Goal: Information Seeking & Learning: Check status

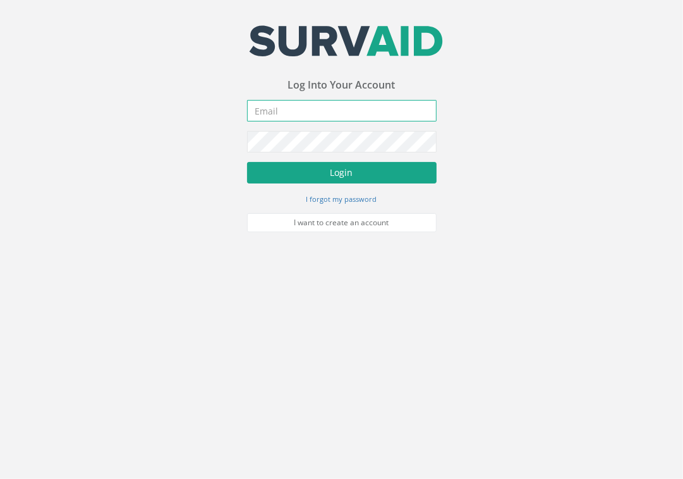
type input "[EMAIL_ADDRESS][DOMAIN_NAME]"
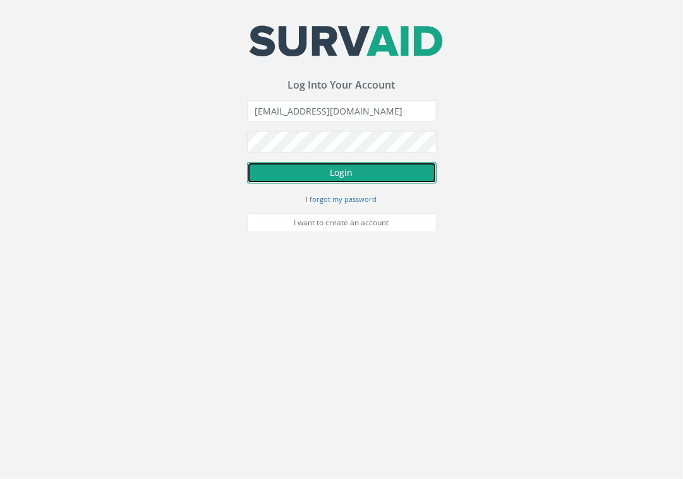
click at [346, 169] on button "Login" at bounding box center [342, 172] width 190 height 21
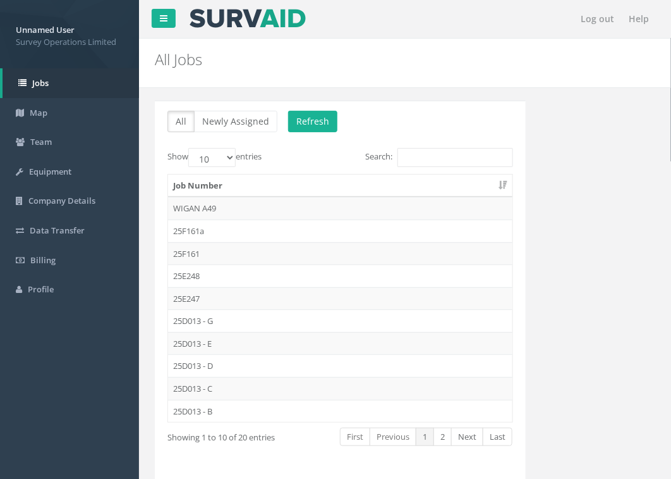
click at [223, 408] on td "25D013 - B" at bounding box center [340, 411] width 345 height 23
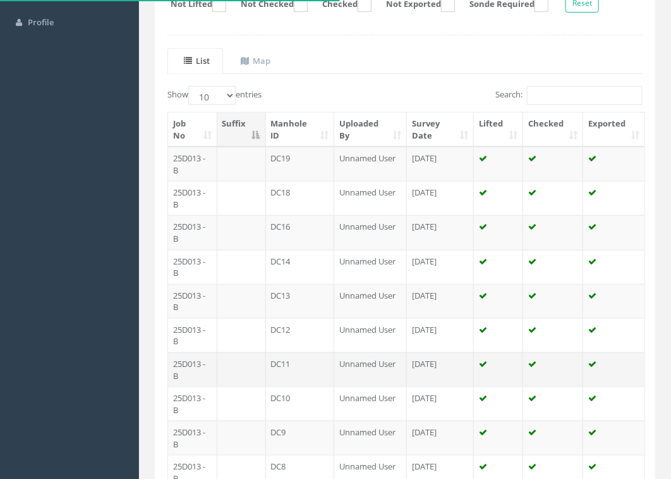
scroll to position [316, 0]
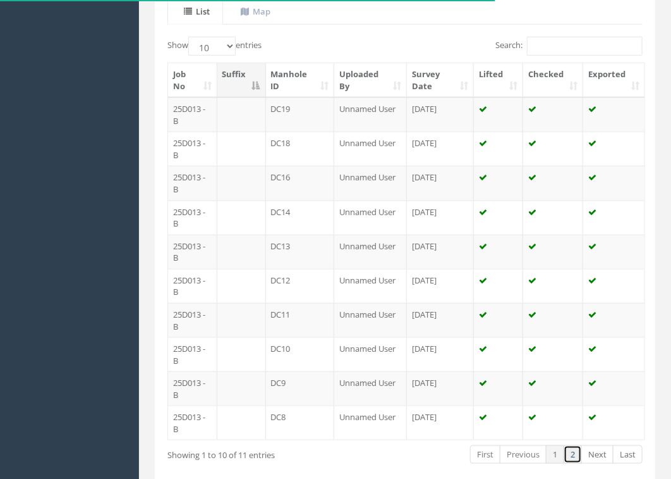
click at [572, 460] on link "2" at bounding box center [573, 454] width 18 height 18
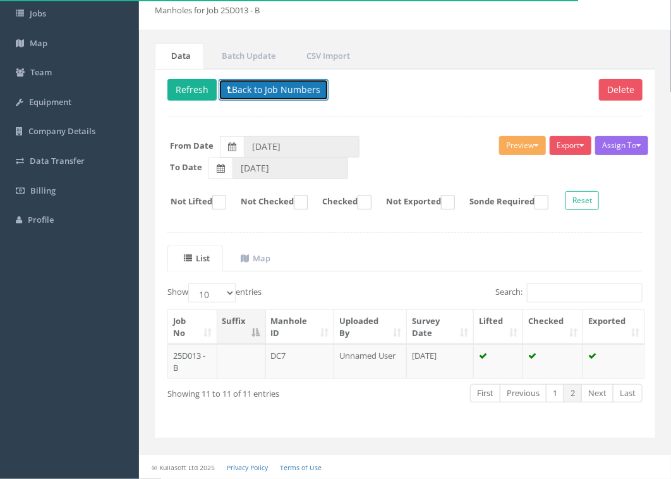
click at [250, 87] on button "Back to Job Numbers" at bounding box center [274, 89] width 110 height 21
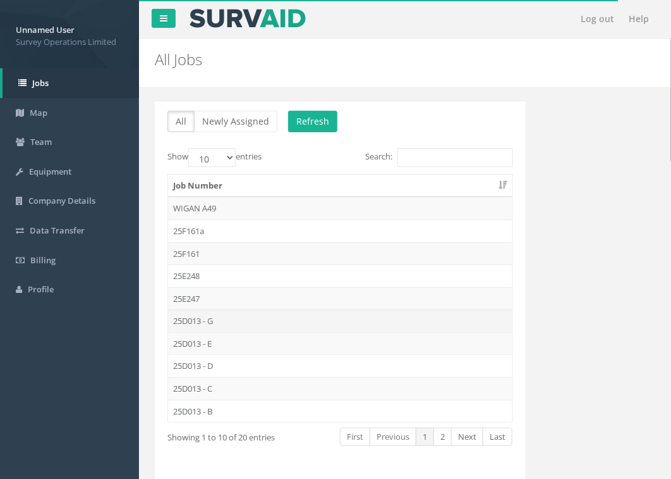
click at [205, 321] on td "25D013 - G" at bounding box center [340, 320] width 345 height 23
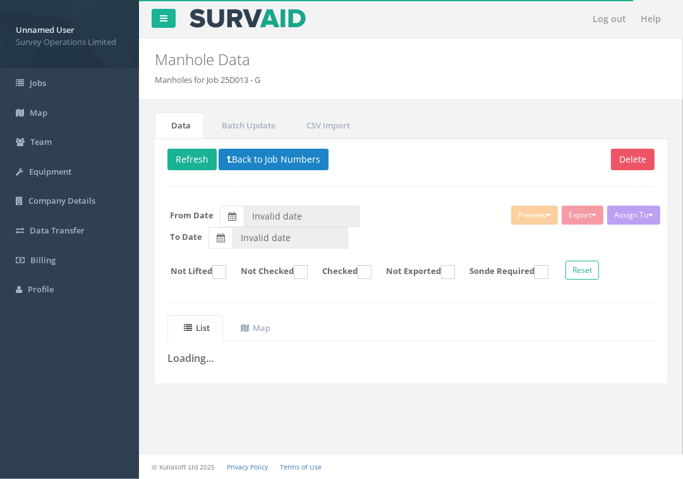
type input "[DATE]"
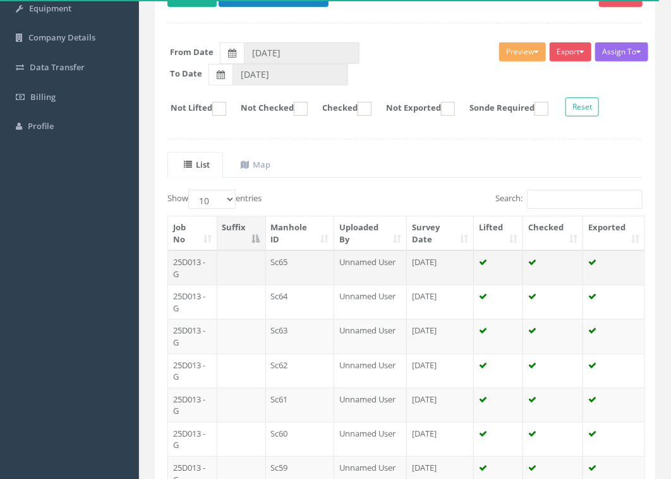
scroll to position [145, 0]
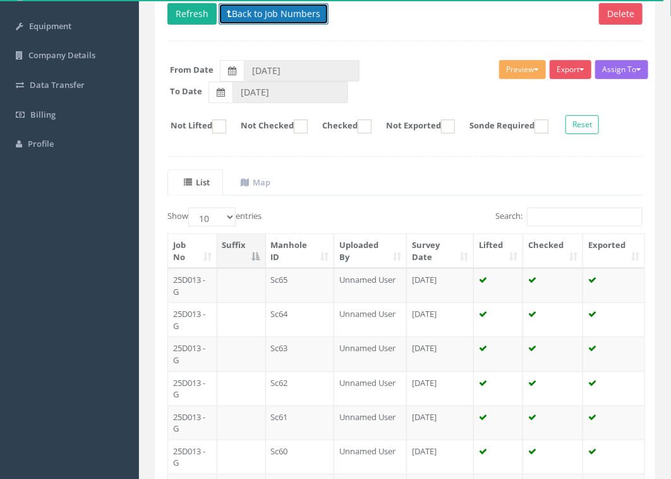
click at [253, 16] on button "Back to Job Numbers" at bounding box center [274, 13] width 110 height 21
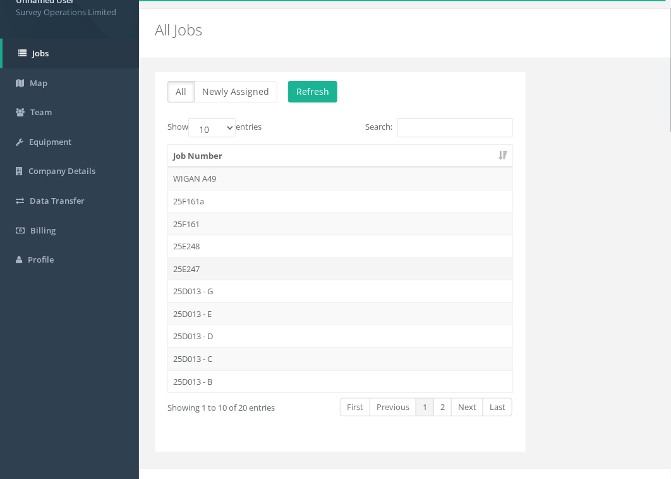
scroll to position [46, 0]
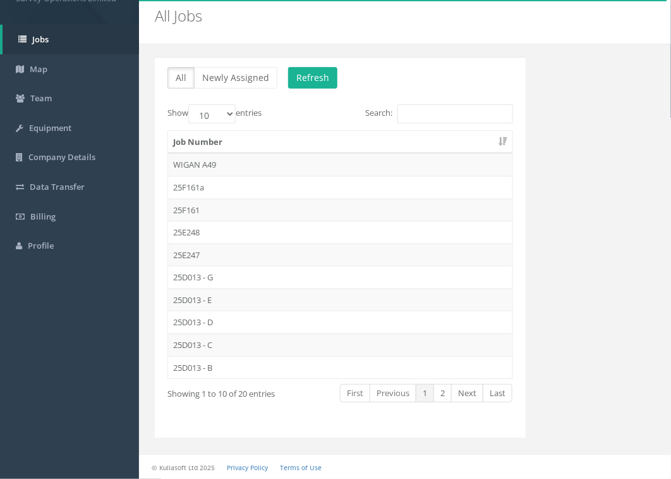
click at [207, 301] on td "25D013 - E" at bounding box center [340, 299] width 345 height 23
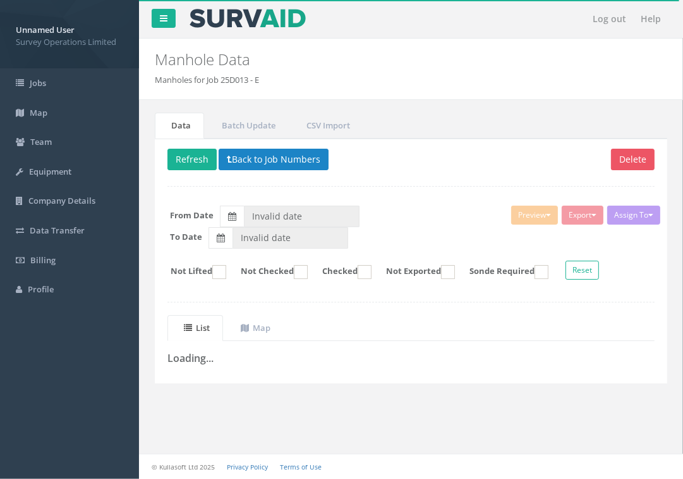
type input "[DATE]"
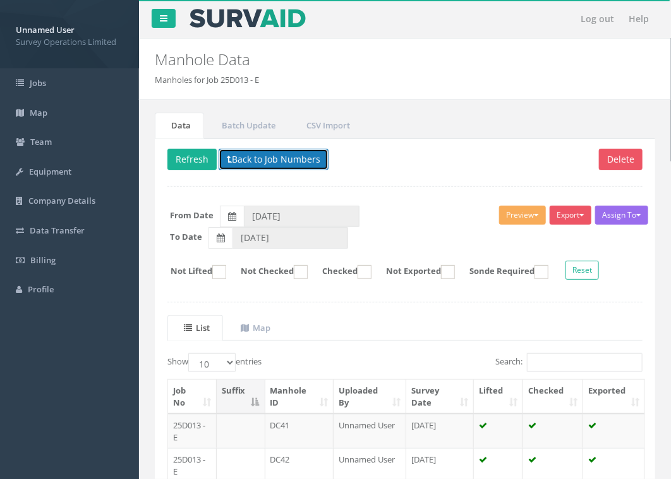
click at [302, 162] on button "Back to Job Numbers" at bounding box center [274, 159] width 110 height 21
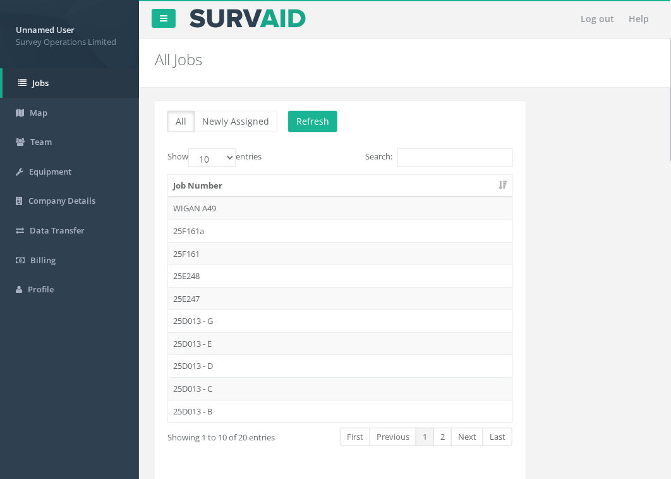
click at [209, 360] on td "25D013 - D" at bounding box center [340, 365] width 345 height 23
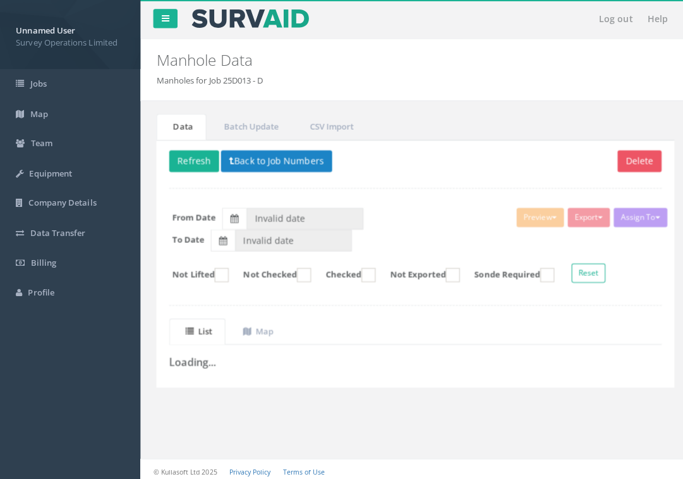
type input "[DATE]"
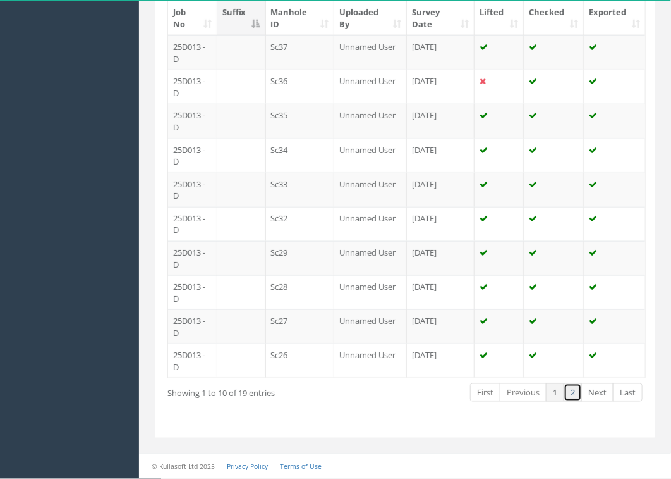
click at [574, 393] on link "2" at bounding box center [573, 392] width 18 height 18
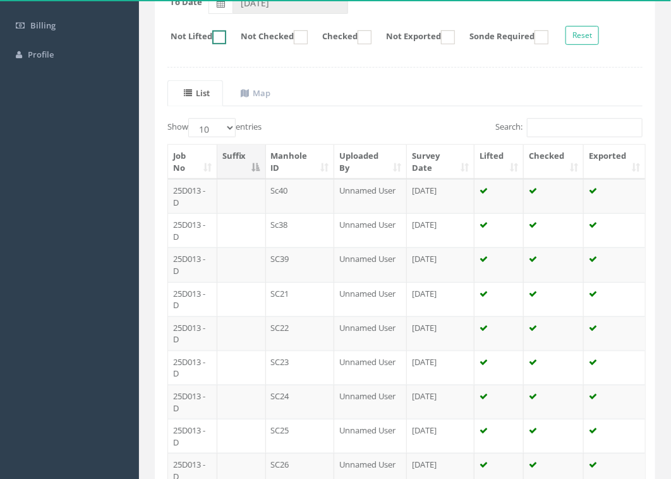
scroll to position [32, 0]
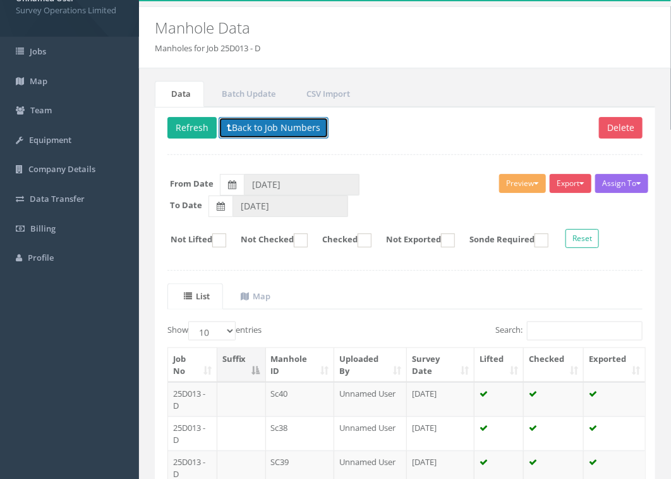
click at [269, 121] on button "Back to Job Numbers" at bounding box center [274, 127] width 110 height 21
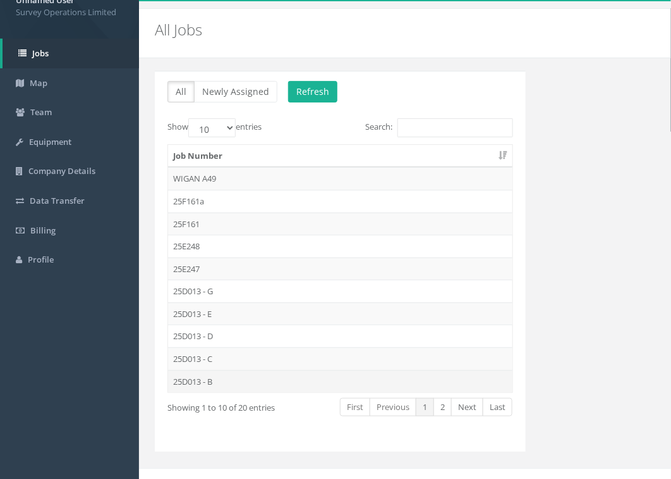
scroll to position [46, 0]
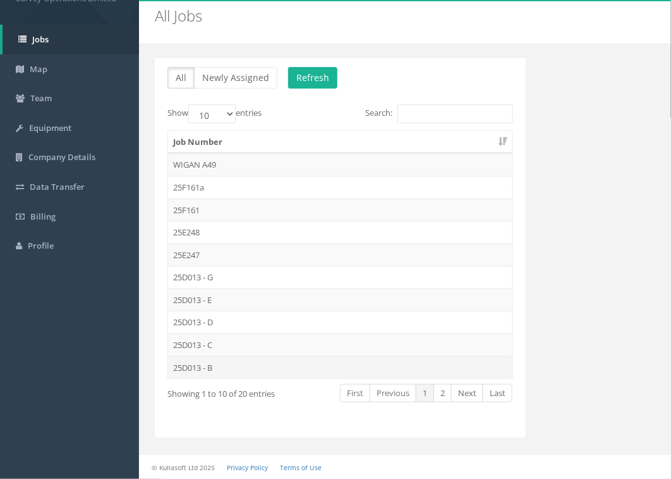
click at [218, 370] on td "25D013 - B" at bounding box center [340, 367] width 345 height 23
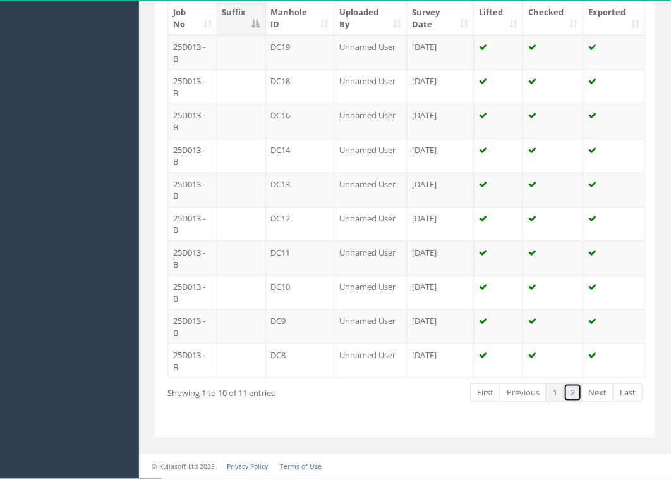
click at [579, 396] on link "2" at bounding box center [573, 392] width 18 height 18
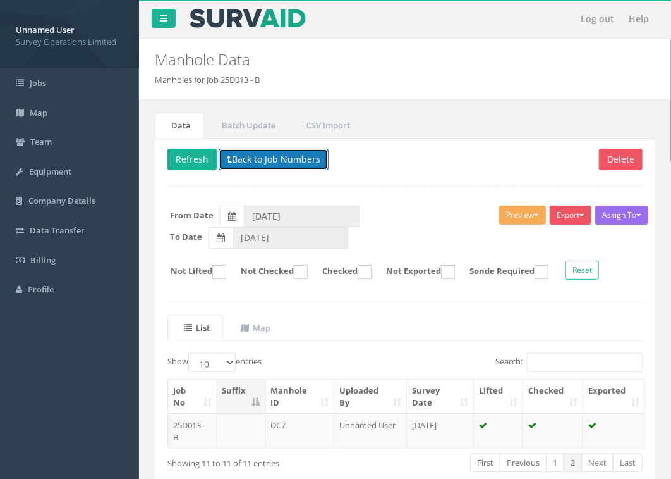
click at [283, 161] on button "Back to Job Numbers" at bounding box center [274, 159] width 110 height 21
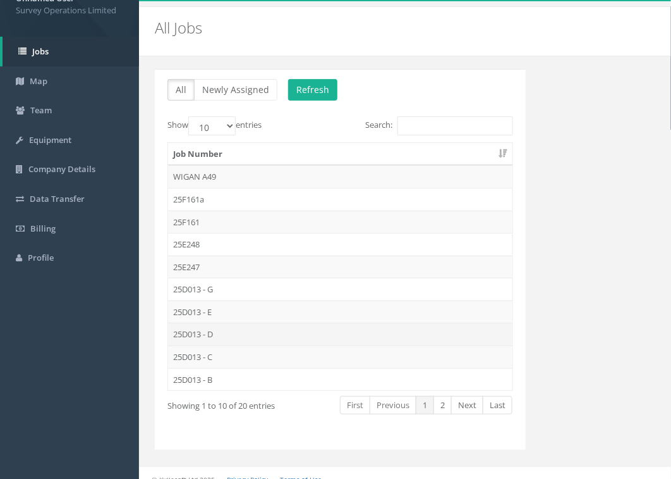
scroll to position [46, 0]
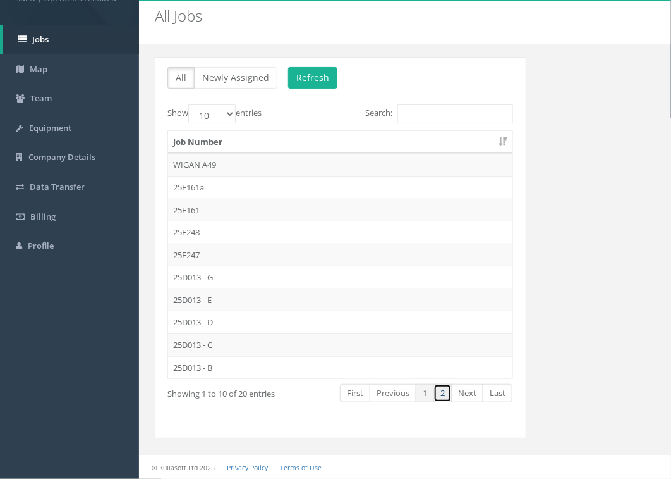
click at [439, 393] on link "2" at bounding box center [443, 393] width 18 height 18
click at [229, 253] on td "25D012" at bounding box center [340, 254] width 345 height 23
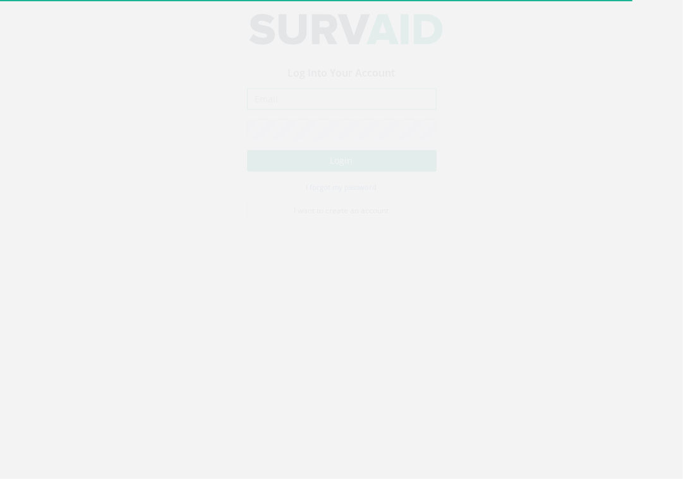
type input "[EMAIL_ADDRESS][DOMAIN_NAME]"
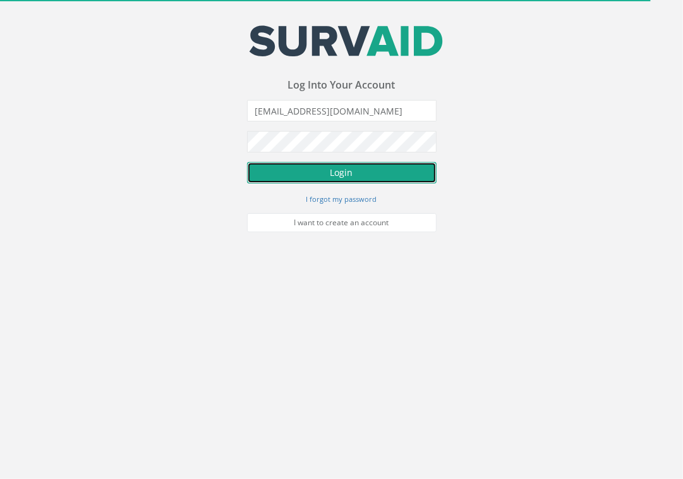
click at [380, 169] on button "Login" at bounding box center [342, 172] width 190 height 21
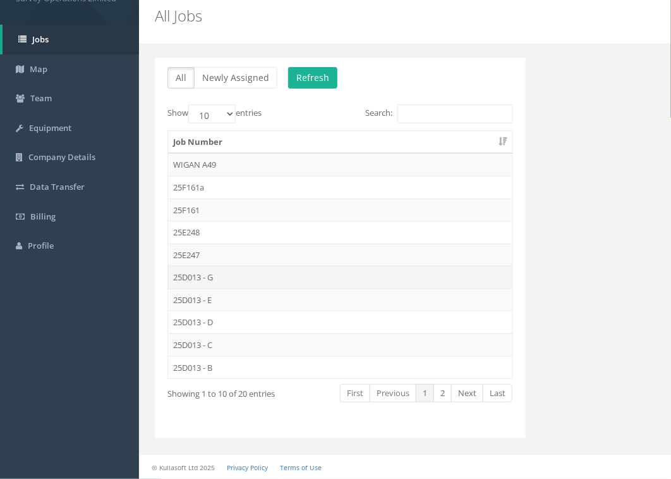
scroll to position [46, 0]
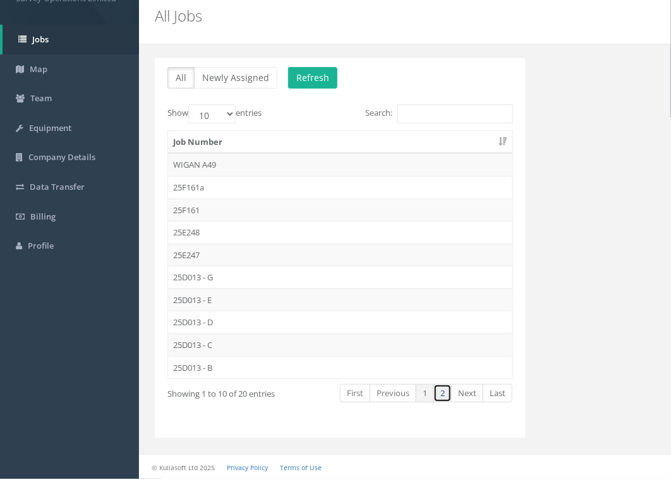
click at [446, 391] on link "2" at bounding box center [443, 393] width 18 height 18
click at [247, 244] on td "25D012" at bounding box center [340, 254] width 345 height 23
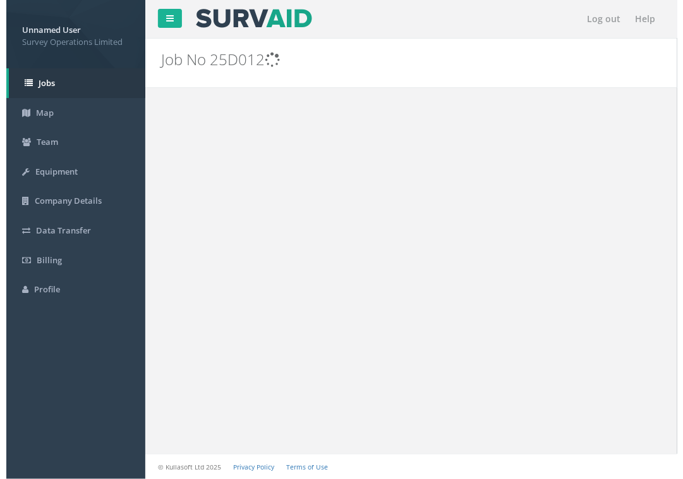
scroll to position [0, 0]
